Goal: Transaction & Acquisition: Obtain resource

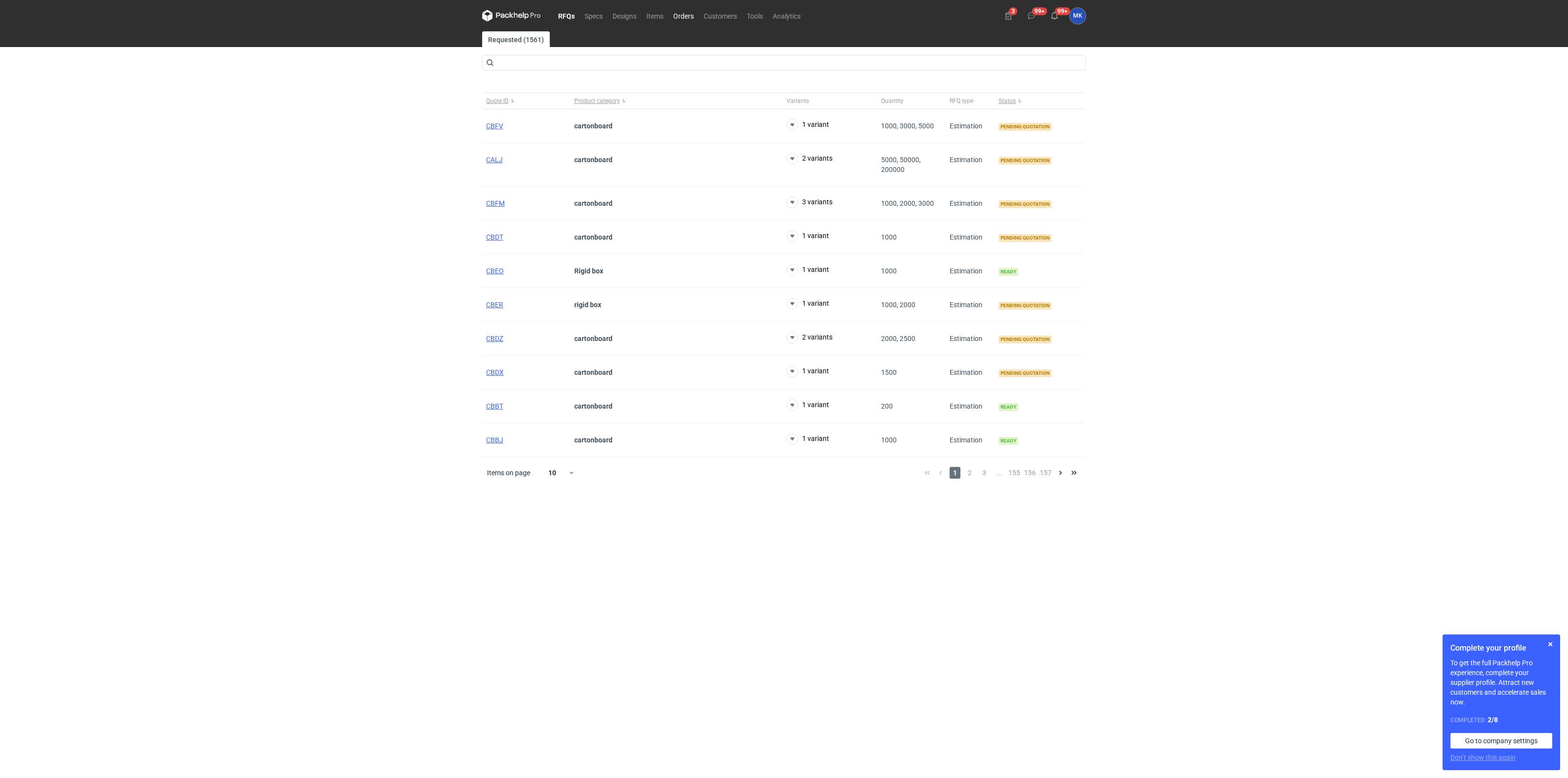
click at [682, 19] on link "Orders" at bounding box center [683, 16] width 30 height 12
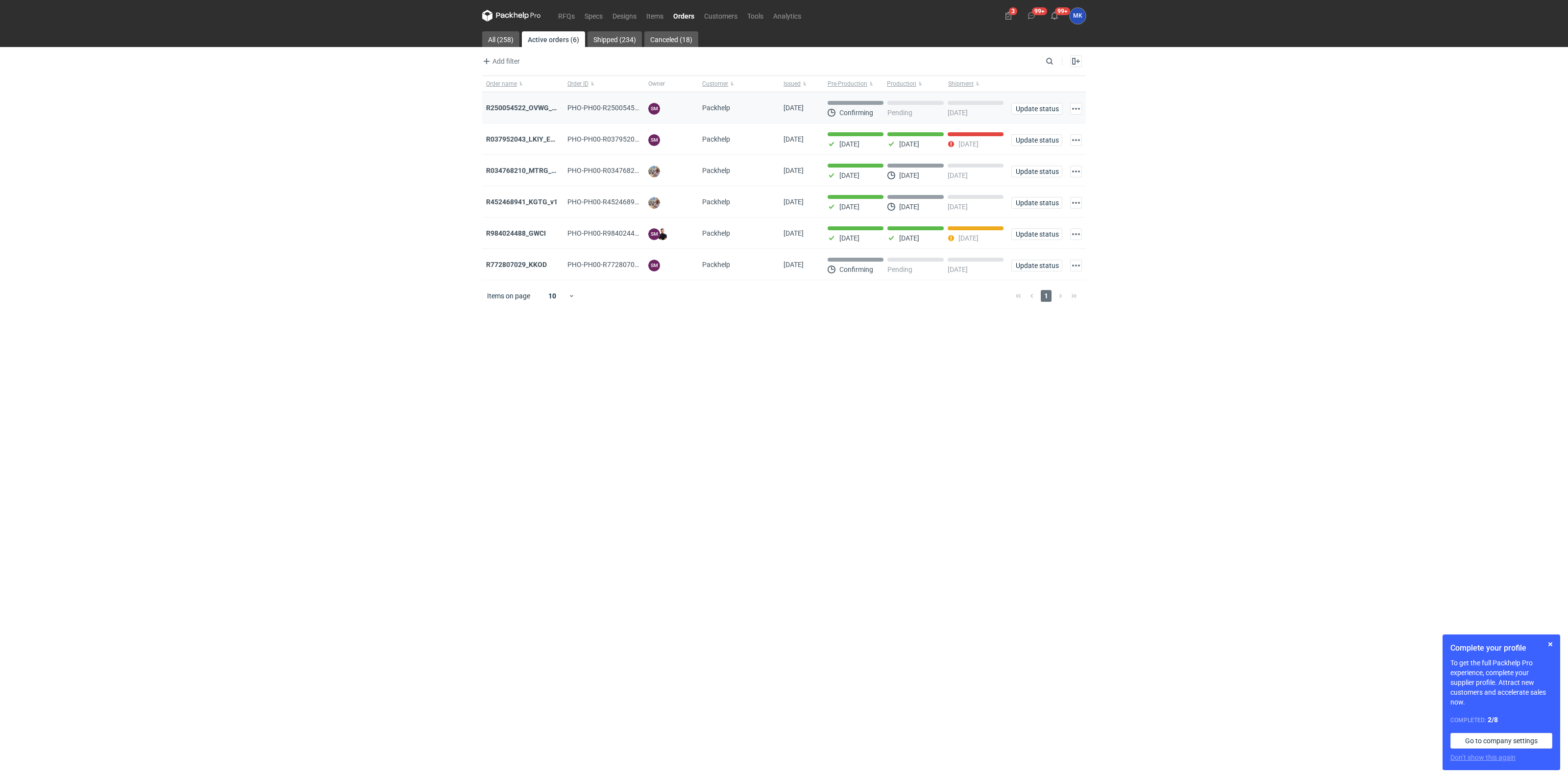
click at [549, 114] on div "R250054522_OVWG_YVQE_WZOT_SLIO" at bounding box center [522, 108] width 81 height 31
click at [544, 107] on strong "R250054522_OVWG_YVQE_WZOT_SLIO" at bounding box center [547, 108] width 124 height 8
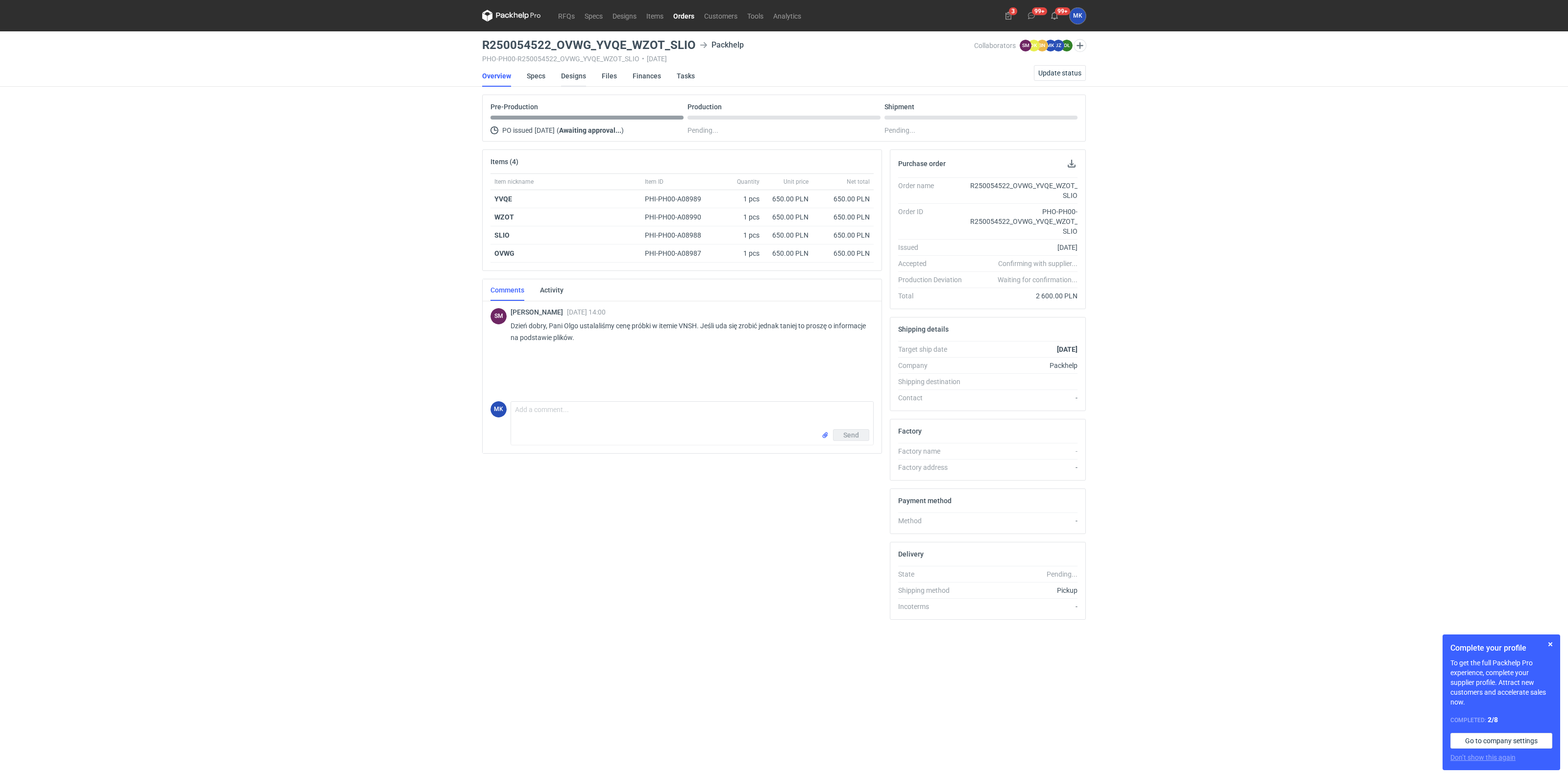
click at [570, 75] on link "Designs" at bounding box center [573, 76] width 25 height 22
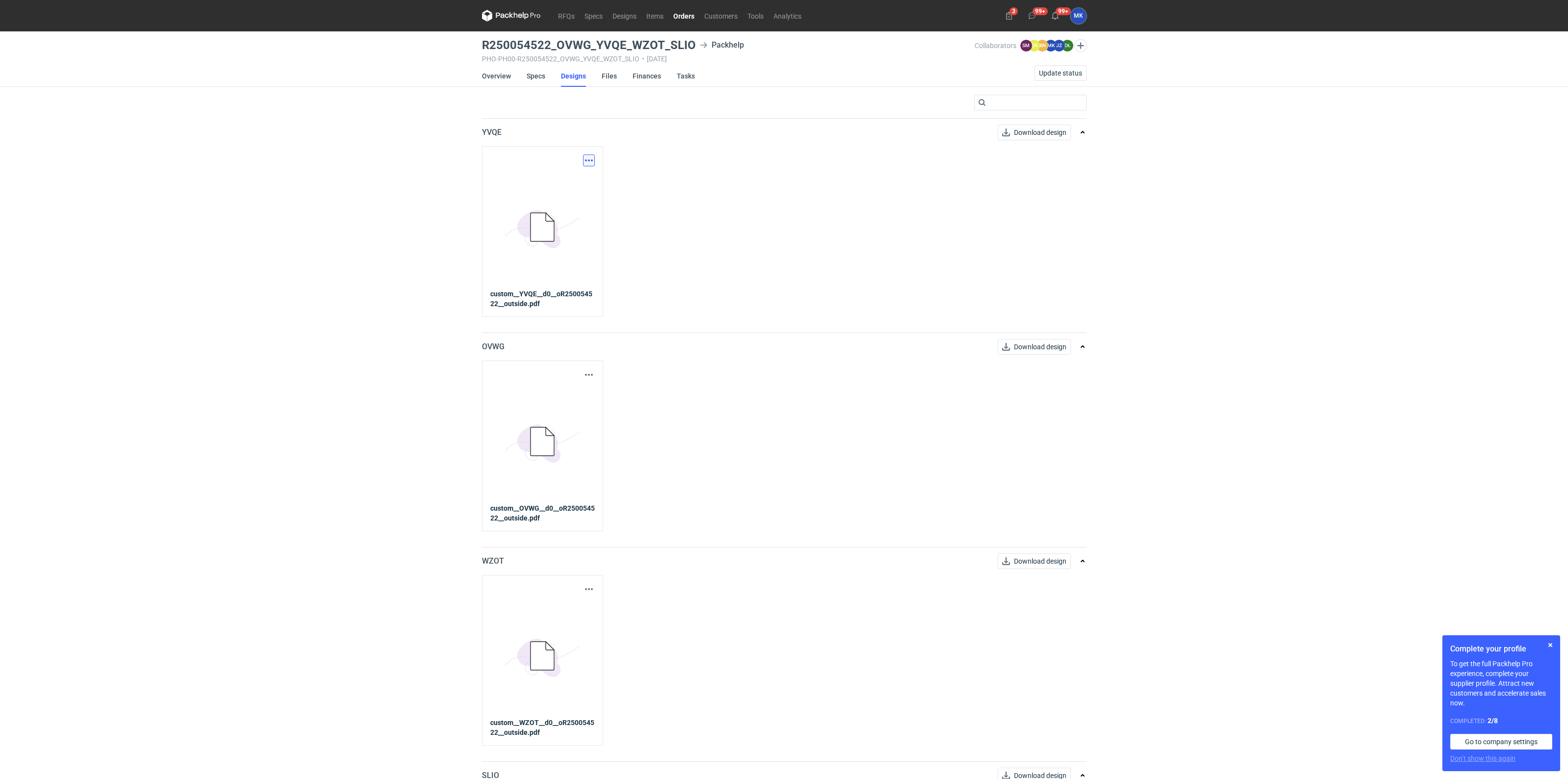
click at [586, 161] on button "button" at bounding box center [589, 160] width 12 height 12
click at [571, 187] on link "Download design part" at bounding box center [545, 182] width 90 height 16
click at [588, 377] on button "button" at bounding box center [589, 375] width 12 height 12
click at [576, 399] on link "Download design part" at bounding box center [545, 396] width 90 height 16
